Goal: Information Seeking & Learning: Learn about a topic

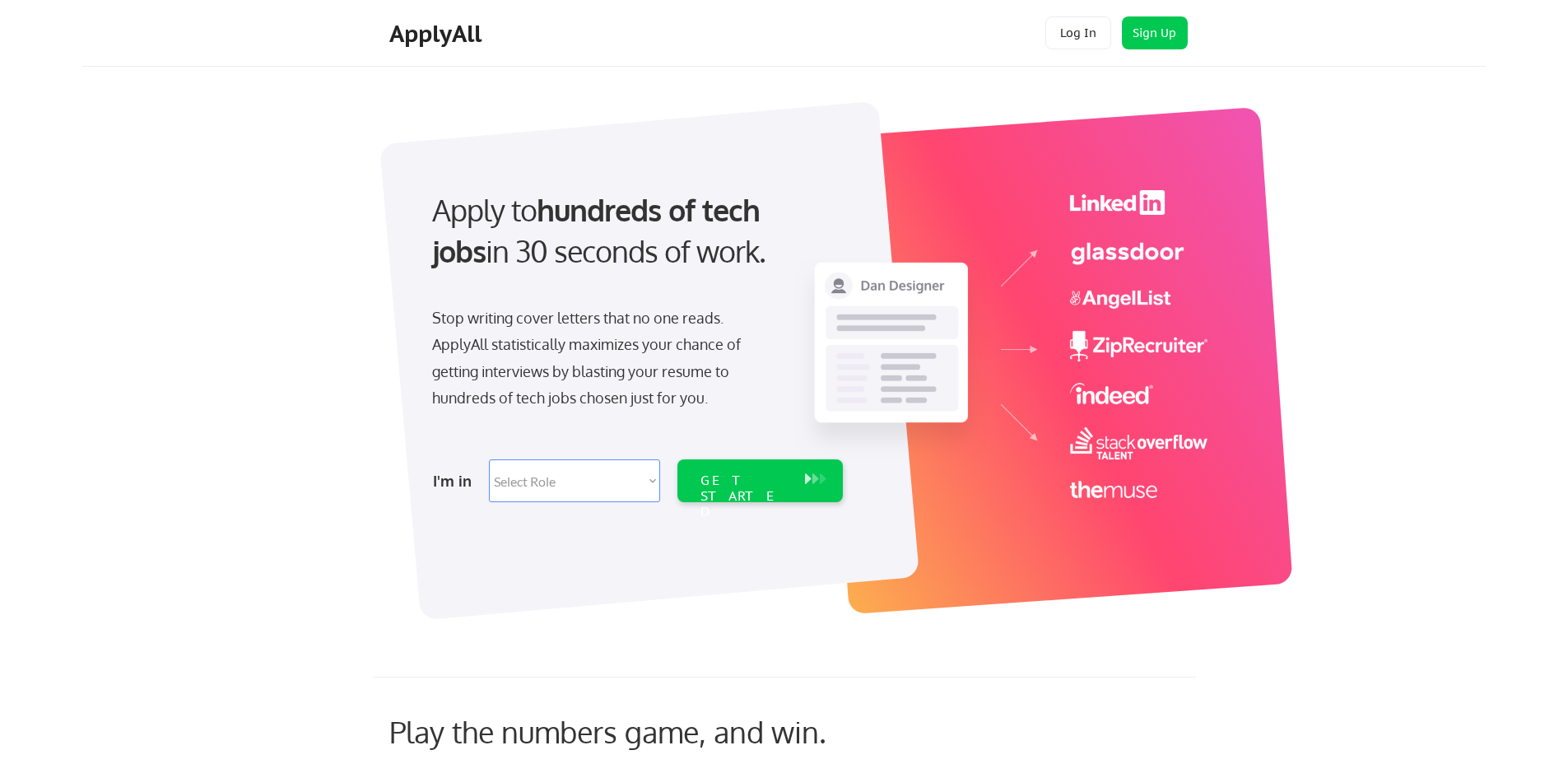
click at [552, 490] on select "Select Role Software Engineering Product Management Customer Success Sales UI/U…" at bounding box center [575, 481] width 171 height 43
select select ""marketing___comms""
click at [489, 460] on select "Select Role Software Engineering Product Management Customer Success Sales UI/U…" at bounding box center [575, 481] width 171 height 43
select select ""marketing___comms""
click at [753, 473] on div "GET STARTED" at bounding box center [744, 496] width 88 height 48
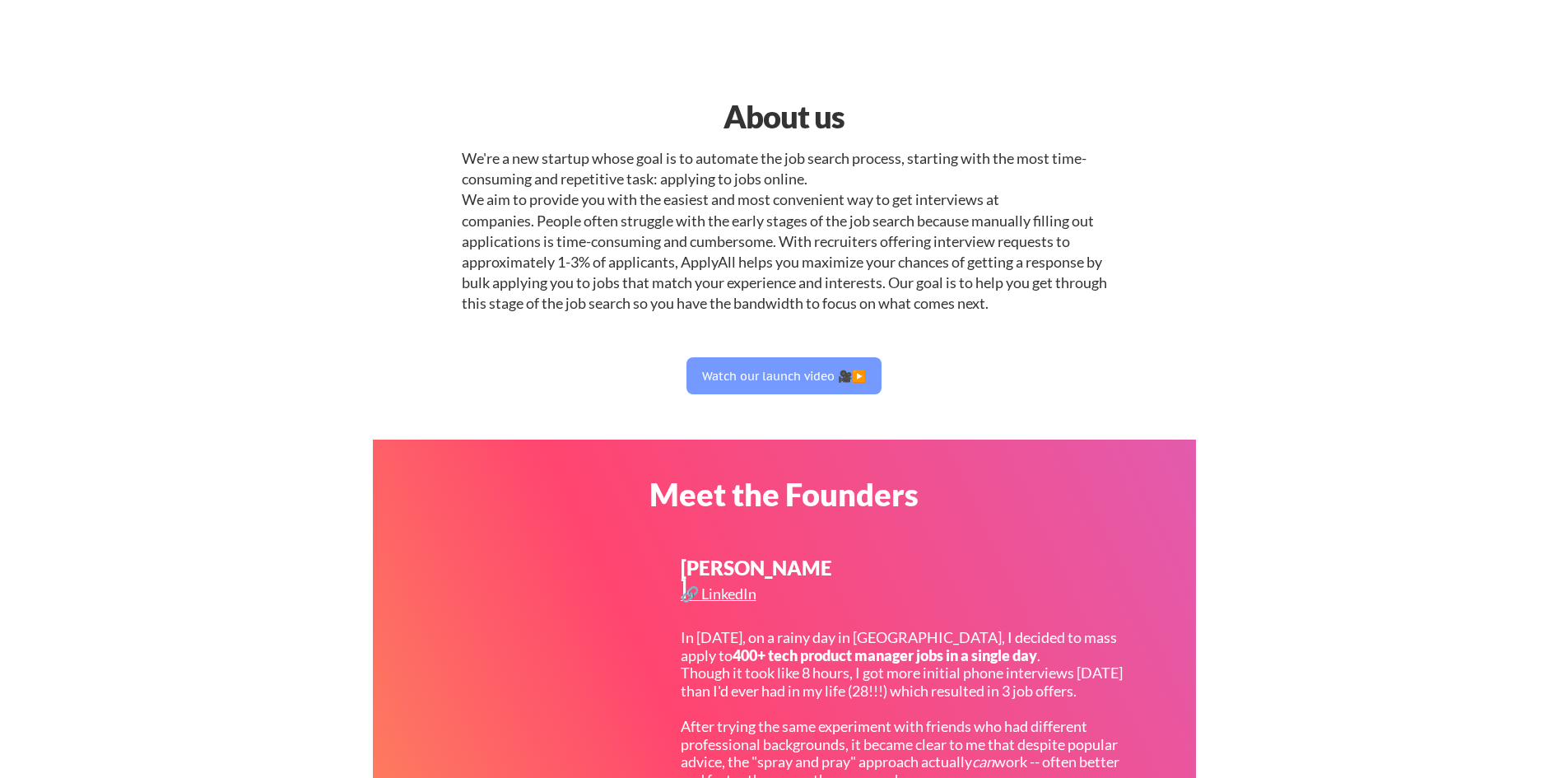
select select ""marketing___comms""
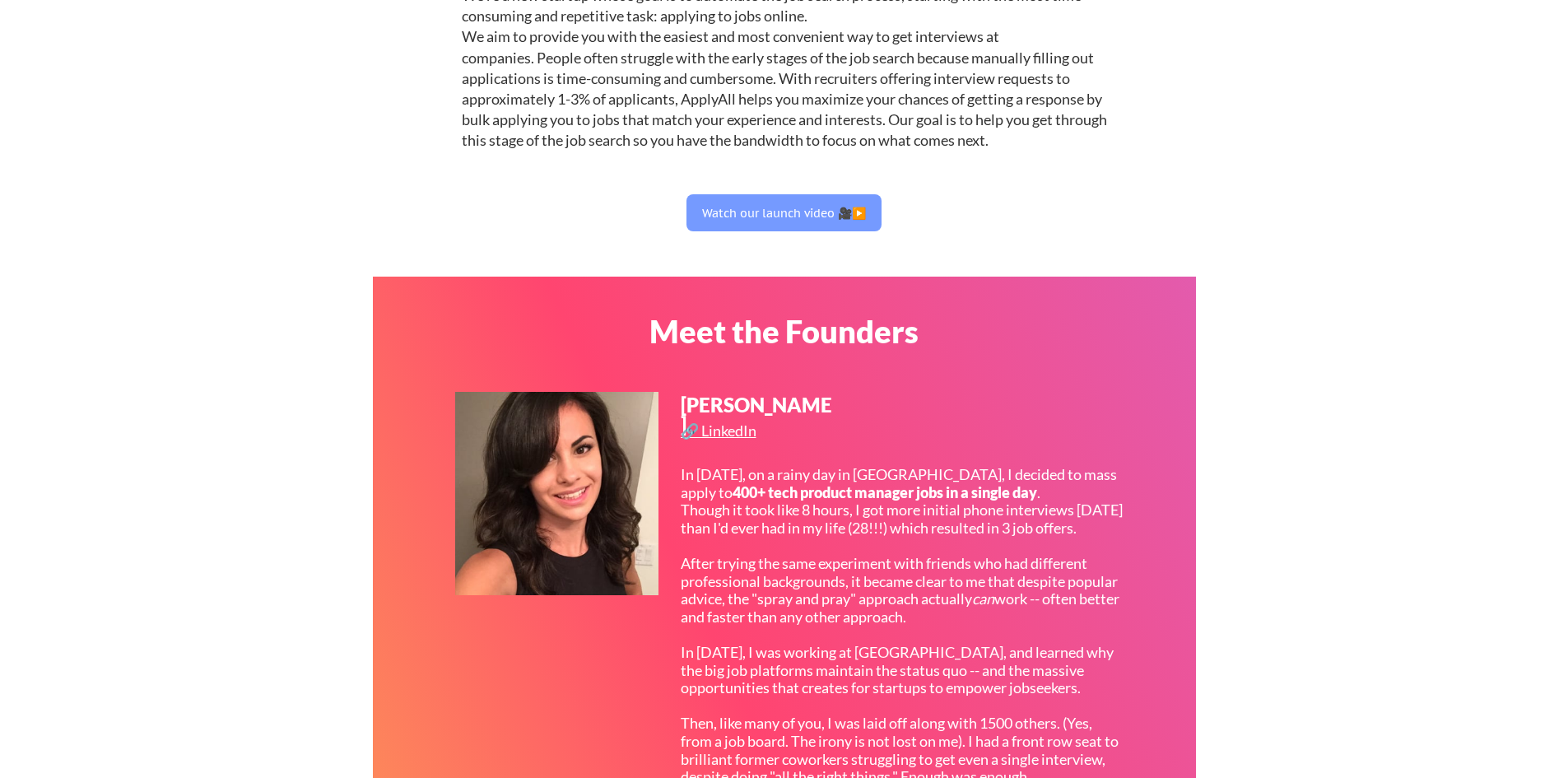
scroll to position [164, 0]
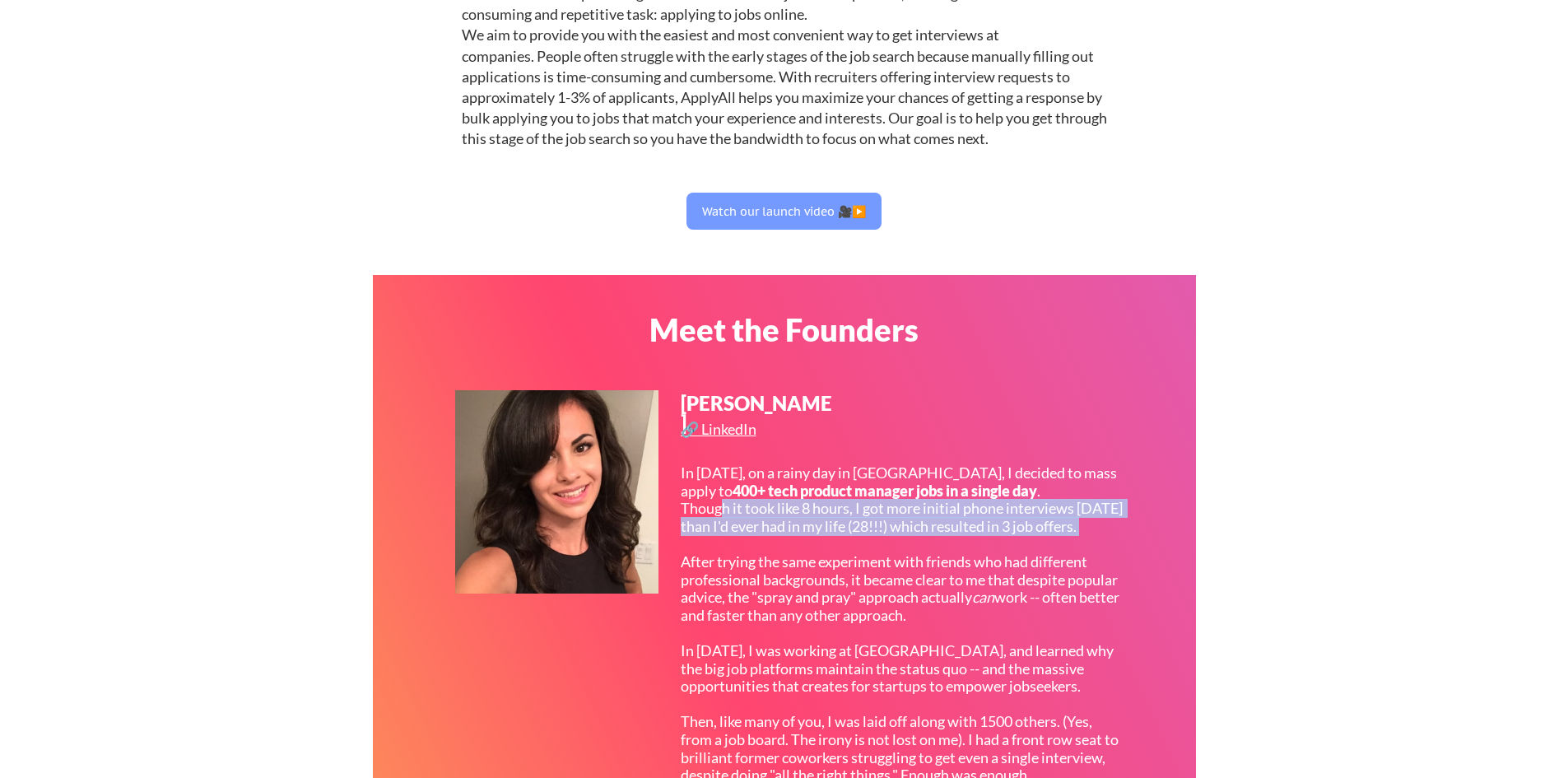
drag, startPoint x: 725, startPoint y: 521, endPoint x: 1042, endPoint y: 560, distance: 319.4
click at [1042, 560] on div "In [DATE], on a rainy day in [GEOGRAPHIC_DATA], I decided to mass apply to 400+…" at bounding box center [901, 669] width 442 height 410
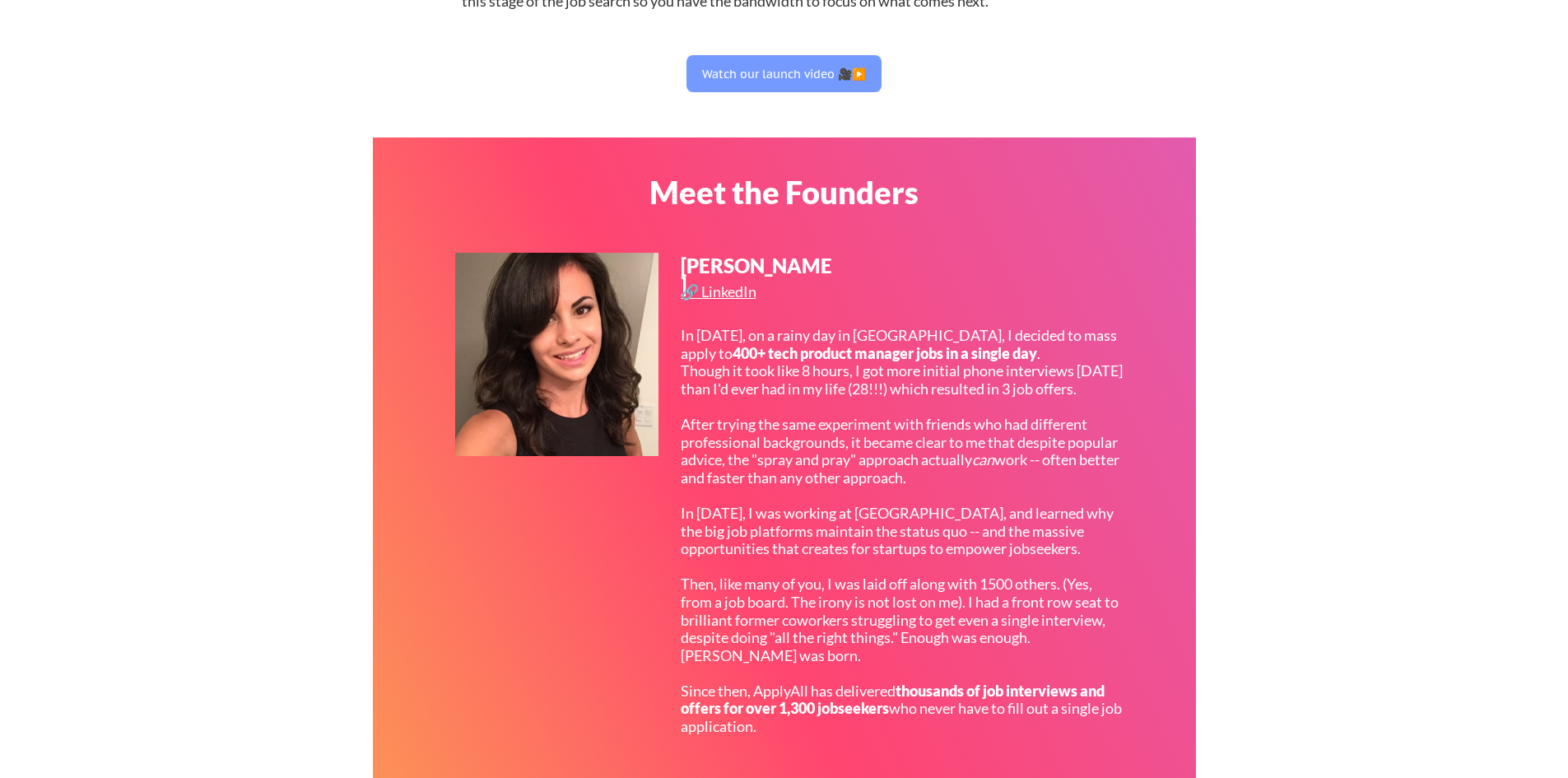
scroll to position [0, 0]
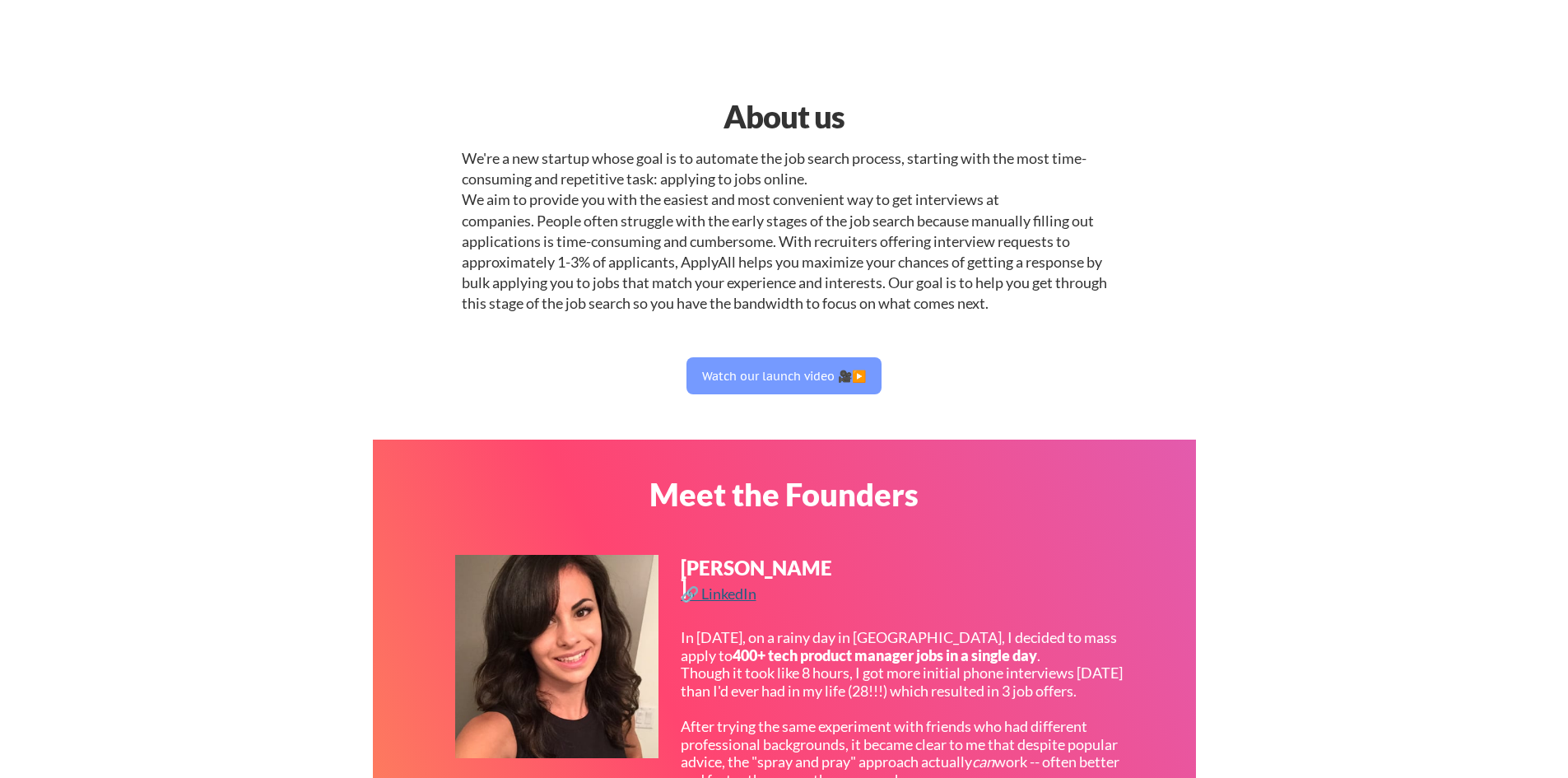
click at [727, 587] on div "🔗 LinkedIn" at bounding box center [720, 594] width 80 height 15
